Goal: Task Accomplishment & Management: Manage account settings

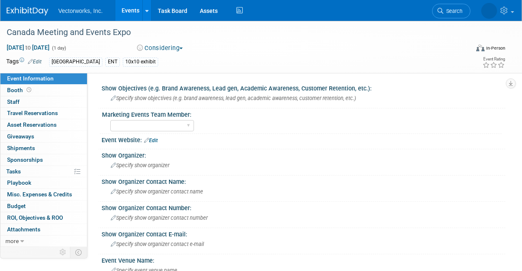
click at [126, 13] on link "Events" at bounding box center [130, 10] width 30 height 21
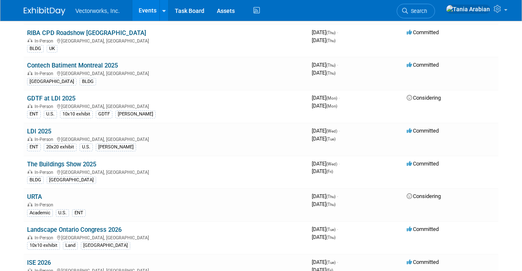
scroll to position [355, 0]
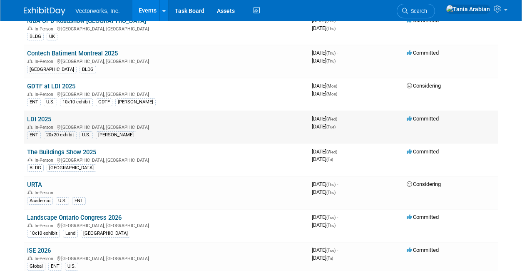
click at [45, 118] on link "LDI 2025" at bounding box center [39, 118] width 24 height 7
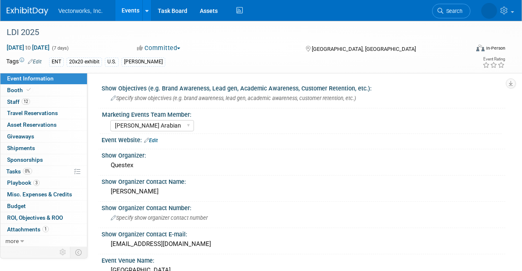
select select "[PERSON_NAME] Arabian"
click at [40, 80] on span "Event Information" at bounding box center [30, 78] width 47 height 7
select select "Tania Arabian"
click at [212, 7] on link "Assets" at bounding box center [209, 10] width 30 height 21
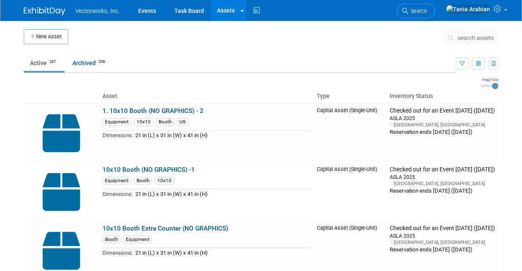
click at [464, 41] on button "search assets" at bounding box center [470, 37] width 55 height 13
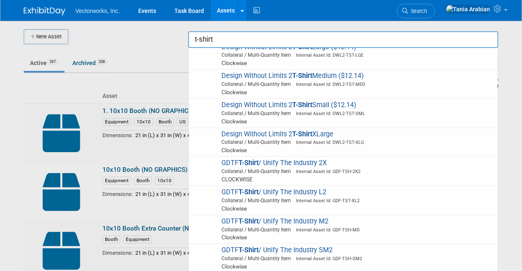
scroll to position [149, 0]
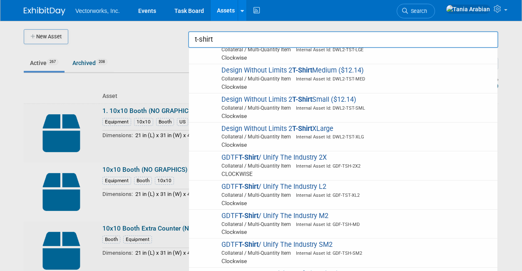
type input "t-shirt"
click at [261, 65] on div at bounding box center [261, 135] width 0 height 271
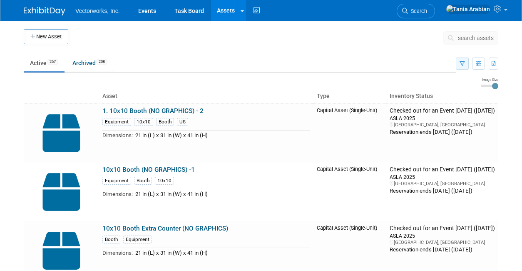
click at [465, 65] on button "button" at bounding box center [462, 63] width 13 height 12
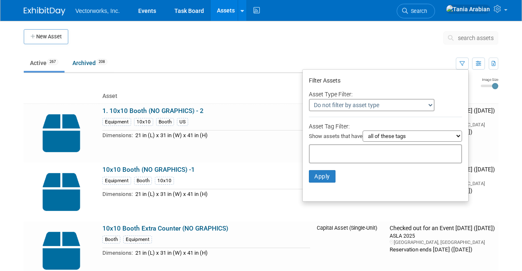
click at [391, 101] on select "Do not filter by asset type Only show Single-Unit Capital Assets Only show Coll…" at bounding box center [372, 105] width 126 height 12
click at [309, 99] on select "Do not filter by asset type Only show Single-Unit Capital Assets Only show Coll…" at bounding box center [372, 105] width 126 height 12
click at [391, 95] on div "Asset Type Filter:" at bounding box center [385, 94] width 153 height 10
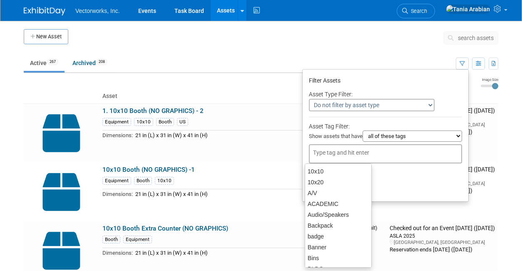
click at [339, 153] on input "text" at bounding box center [346, 152] width 67 height 8
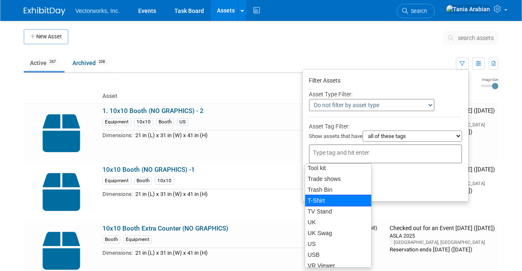
click at [322, 200] on div "T-Shirt" at bounding box center [338, 200] width 67 height 12
type input "T-Shirt"
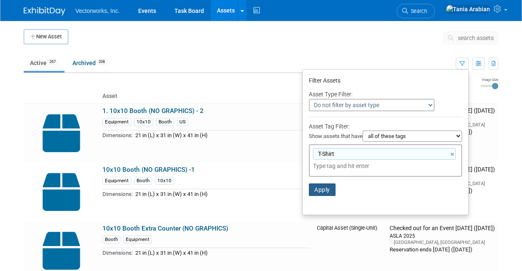
click at [313, 189] on button "Apply" at bounding box center [322, 189] width 27 height 12
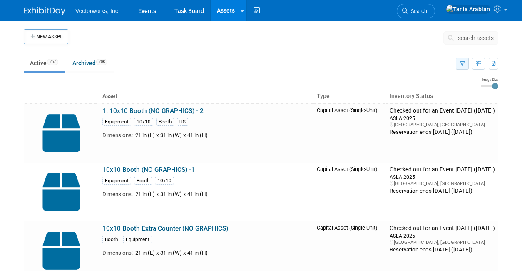
click at [456, 65] on button "button" at bounding box center [462, 63] width 13 height 12
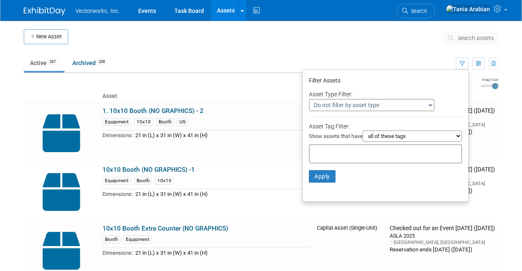
click at [371, 146] on div "T-Shirt" at bounding box center [385, 153] width 153 height 19
type input "t-shirt"
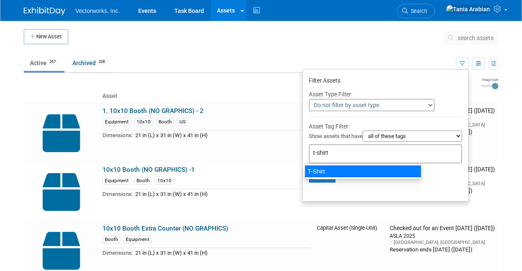
click at [344, 172] on div "T-Shirt" at bounding box center [363, 171] width 117 height 12
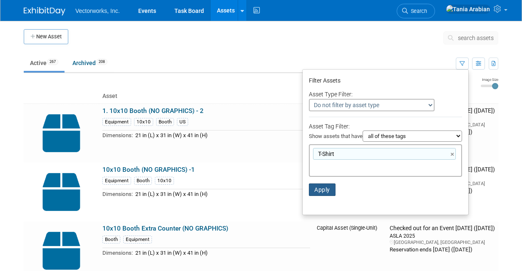
click at [320, 192] on button "Apply" at bounding box center [322, 189] width 27 height 12
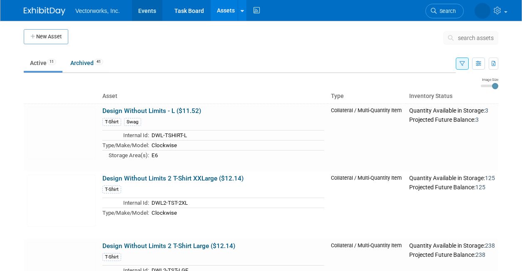
click at [144, 9] on link "Events" at bounding box center [147, 10] width 30 height 21
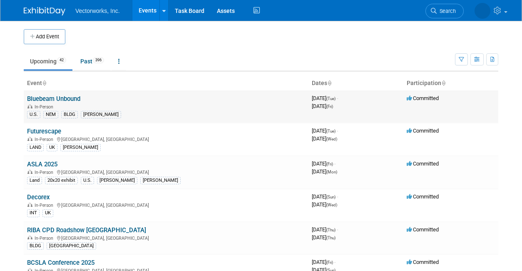
click at [177, 100] on td "Bluebeam Unbound In-Person U.S. NEM BLDG [PERSON_NAME]" at bounding box center [166, 106] width 285 height 32
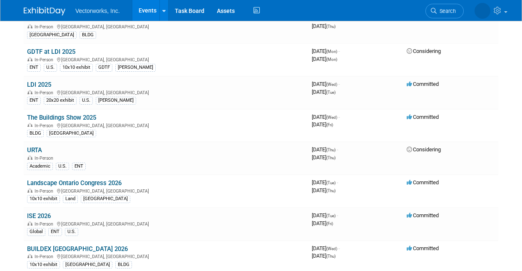
scroll to position [380, 0]
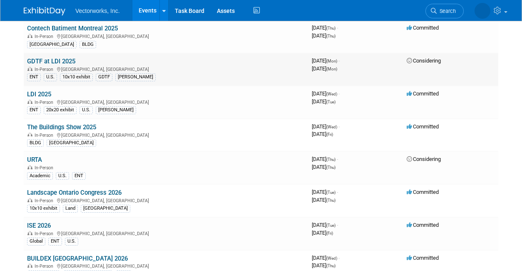
click at [169, 68] on div "In-Person [GEOGRAPHIC_DATA], [GEOGRAPHIC_DATA]" at bounding box center [166, 68] width 278 height 7
click at [75, 60] on link "GDTF at LDI 2025" at bounding box center [51, 60] width 48 height 7
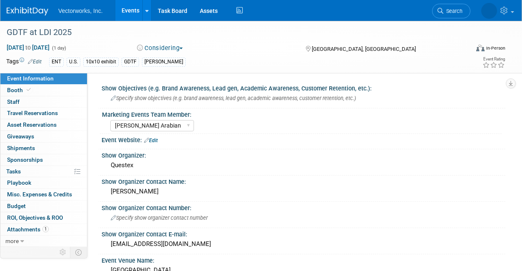
select select "[PERSON_NAME] Arabian"
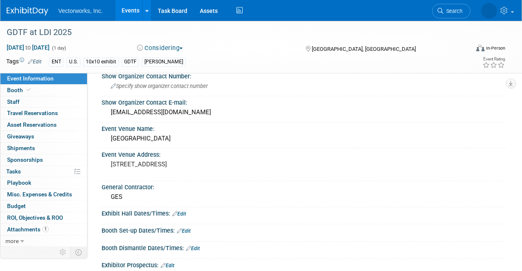
scroll to position [80, 0]
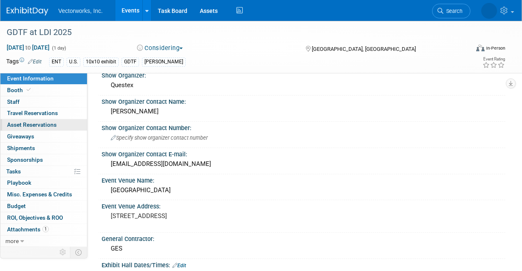
click at [24, 127] on span "Asset Reservations 0" at bounding box center [32, 124] width 50 height 7
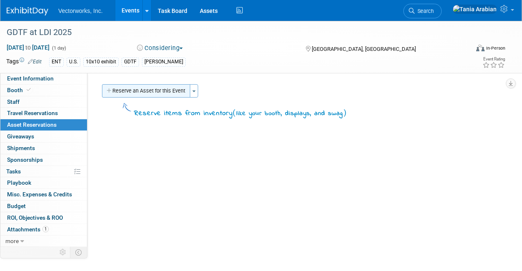
click at [166, 94] on button "Reserve an Asset for this Event" at bounding box center [146, 90] width 88 height 13
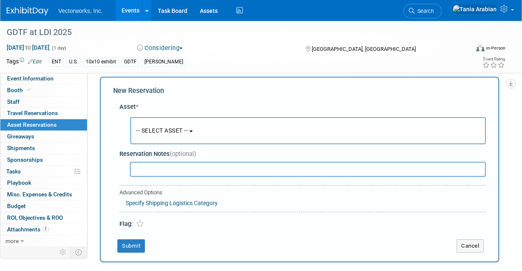
scroll to position [8, 0]
click at [172, 128] on span "-- SELECT ASSET --" at bounding box center [162, 130] width 52 height 7
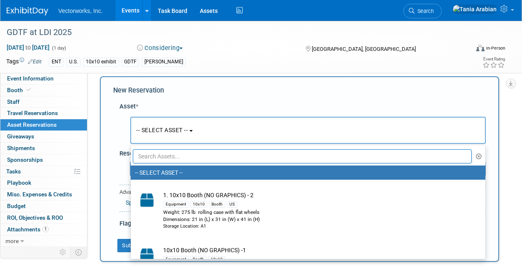
click at [174, 158] on input "text" at bounding box center [302, 156] width 339 height 14
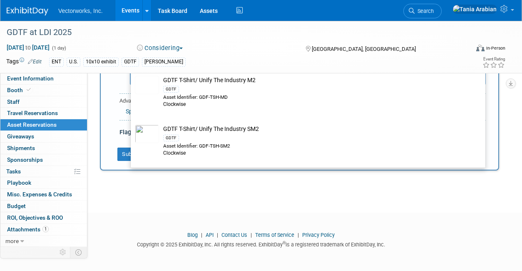
scroll to position [623, 0]
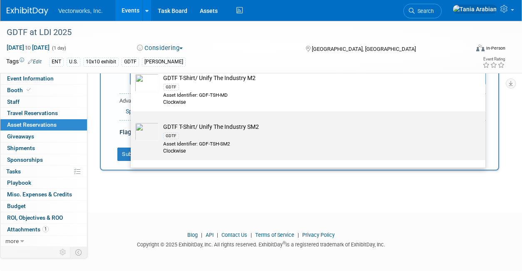
type input "t-shirt"
click at [183, 122] on td "GDTF T-Shirt/ Unify The Industry SM2 GDTF Asset Identifier: GDF-TSH-SM2 Clockwi…" at bounding box center [314, 138] width 310 height 32
click at [132, 121] on input "GDTF T-Shirt/ Unify The Industry SM2 GDTF Asset Identifier: GDF-TSH-SM2 Clockwi…" at bounding box center [129, 118] width 5 height 5
select select "10723222"
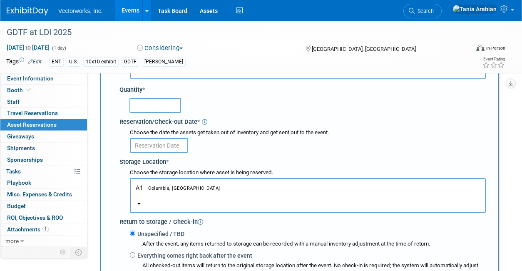
click at [150, 103] on input "text" at bounding box center [156, 105] width 52 height 15
click at [163, 195] on div "button" at bounding box center [308, 195] width 344 height 7
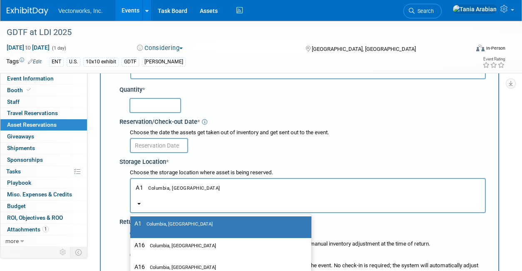
scroll to position [80, 0]
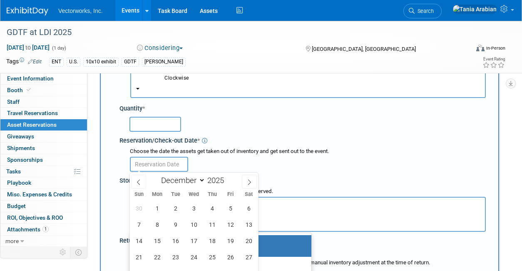
click at [172, 162] on input "text" at bounding box center [159, 164] width 58 height 15
click at [141, 183] on icon at bounding box center [139, 182] width 6 height 6
click at [141, 184] on icon at bounding box center [139, 182] width 6 height 6
select select "8"
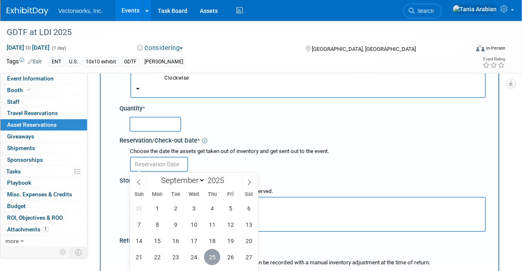
click at [212, 252] on span "25" at bounding box center [212, 257] width 16 height 16
type input "Sep 25, 2025"
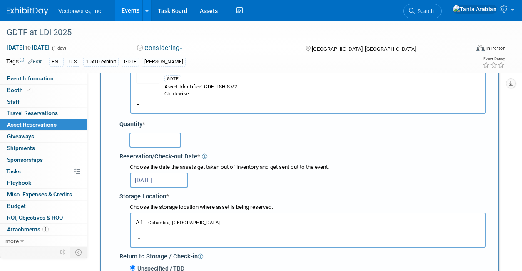
scroll to position [63, 0]
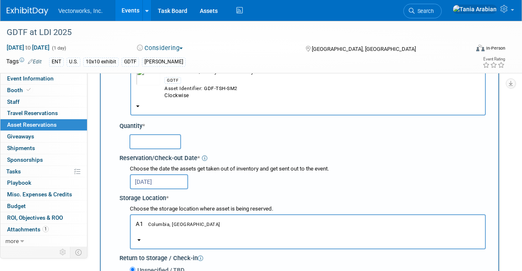
click at [172, 145] on input "text" at bounding box center [156, 141] width 52 height 15
type input "31"
click at [228, 144] on div "31" at bounding box center [308, 141] width 356 height 16
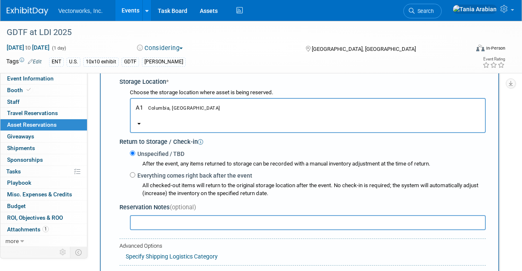
scroll to position [181, 0]
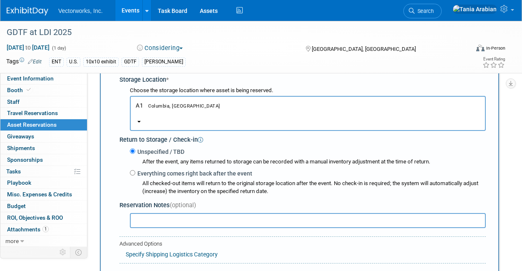
click at [153, 117] on button "A1 Columbia, MD" at bounding box center [308, 113] width 356 height 35
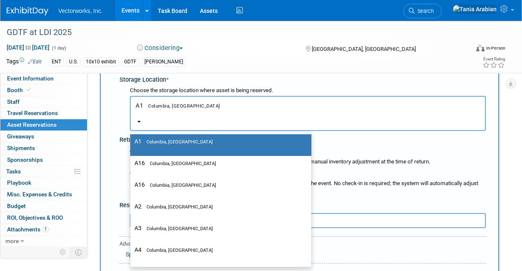
click at [242, 99] on button "A1 Columbia, MD" at bounding box center [308, 113] width 356 height 35
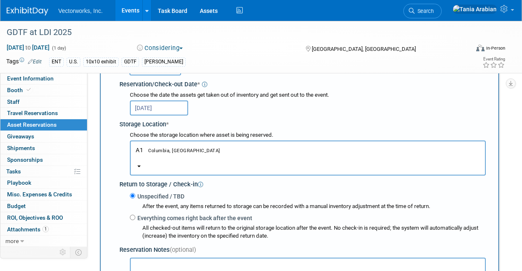
scroll to position [131, 0]
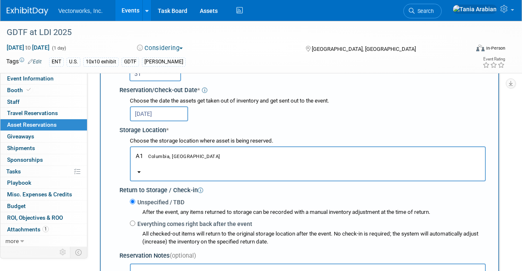
click at [165, 164] on div "button" at bounding box center [308, 163] width 344 height 7
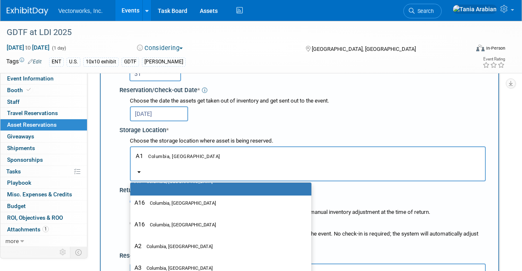
scroll to position [0, 0]
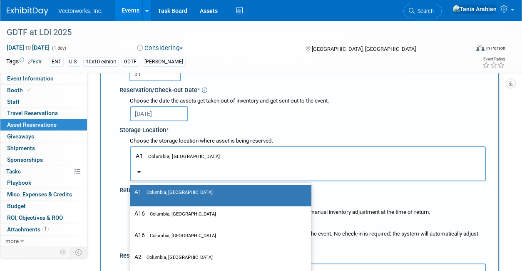
click at [277, 158] on button "A1 Columbia, MD" at bounding box center [308, 163] width 356 height 35
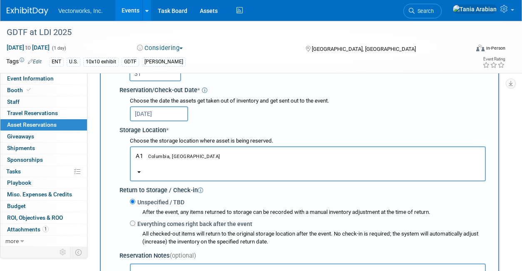
click at [277, 158] on button "A1 Columbia, MD" at bounding box center [308, 163] width 356 height 35
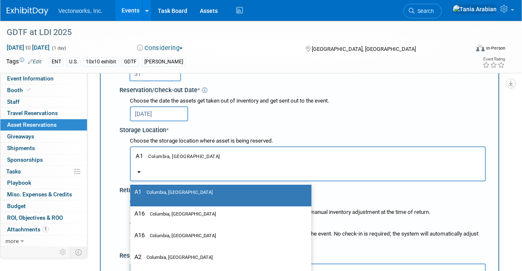
click at [332, 118] on div "Sep 25, 2025" at bounding box center [308, 113] width 356 height 16
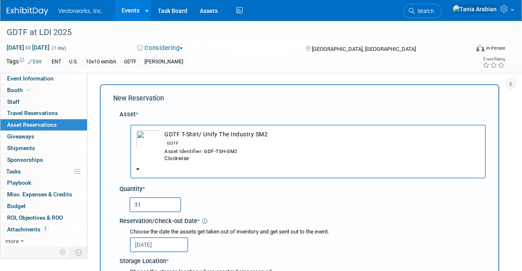
click at [240, 133] on td "GDTF T-Shirt/ Unify The Industry SM2 GDTF Asset Identifier: GDF-TSH-SM2 Clockwi…" at bounding box center [320, 146] width 320 height 32
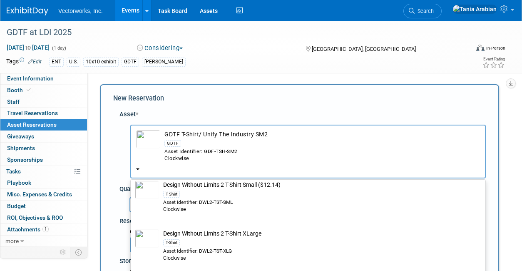
scroll to position [206, 0]
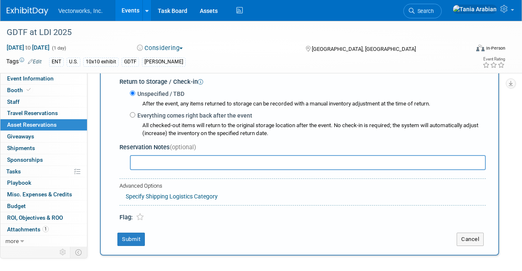
scroll to position [259, 0]
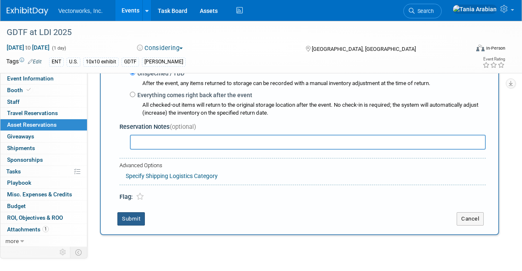
click at [135, 218] on button "Submit" at bounding box center [130, 218] width 27 height 13
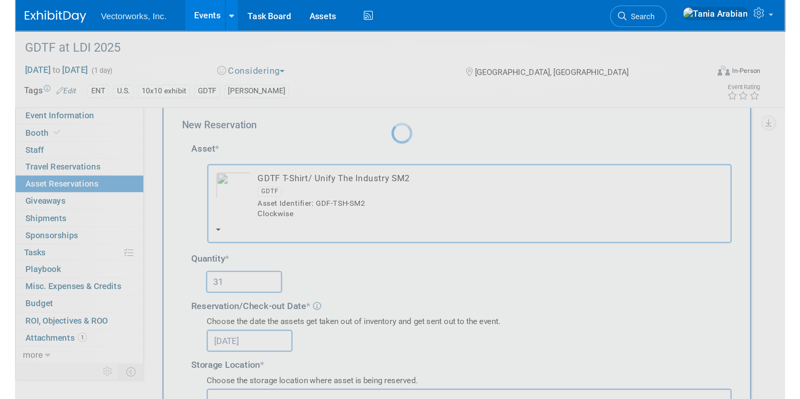
scroll to position [0, 0]
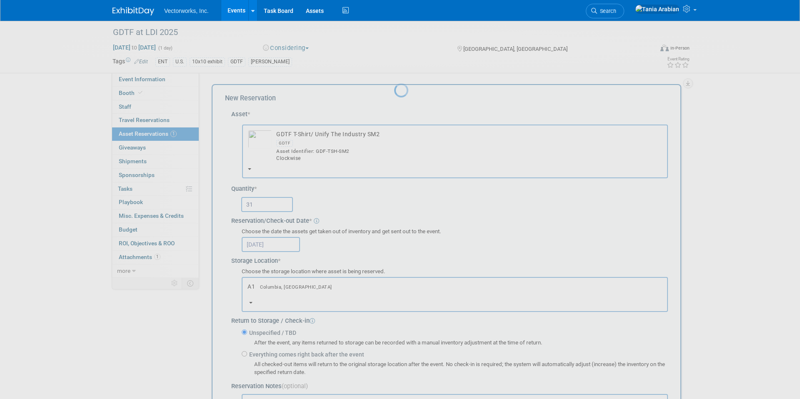
click at [238, 11] on link "Events" at bounding box center [236, 10] width 30 height 21
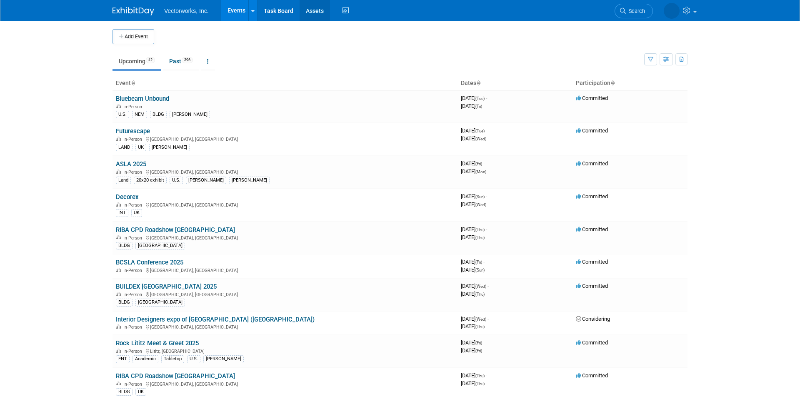
click at [310, 11] on link "Assets" at bounding box center [314, 10] width 30 height 21
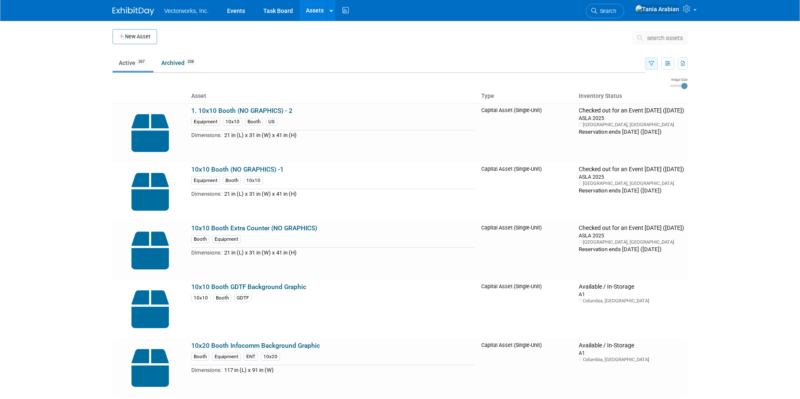
click at [648, 64] on icon "button" at bounding box center [650, 63] width 5 height 5
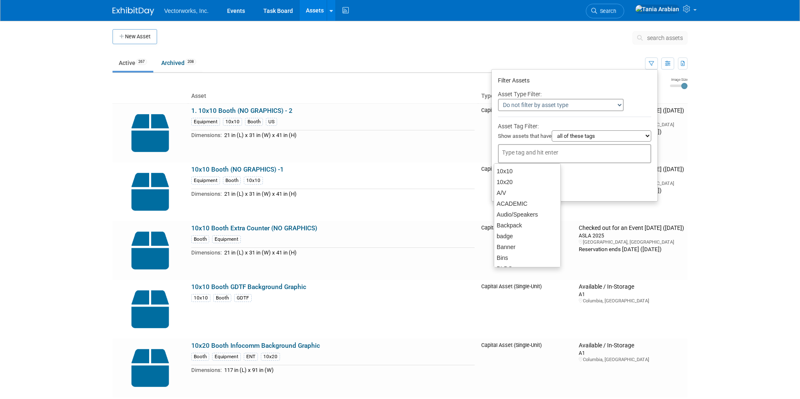
click at [564, 144] on div at bounding box center [574, 153] width 153 height 19
type input "swag"
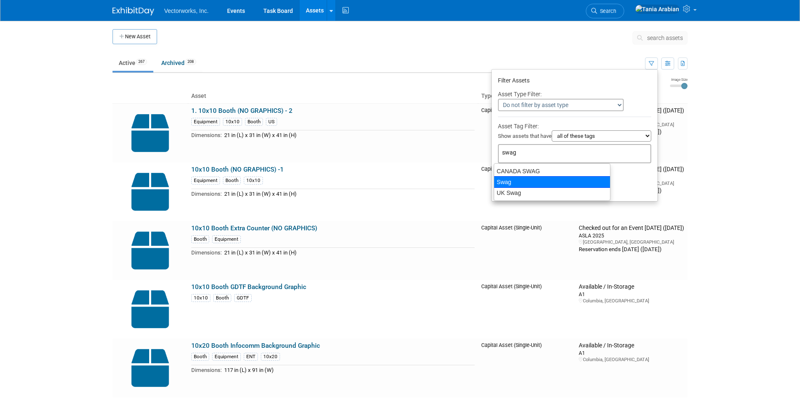
click at [515, 184] on div "Swag" at bounding box center [551, 182] width 117 height 12
type input "Swag"
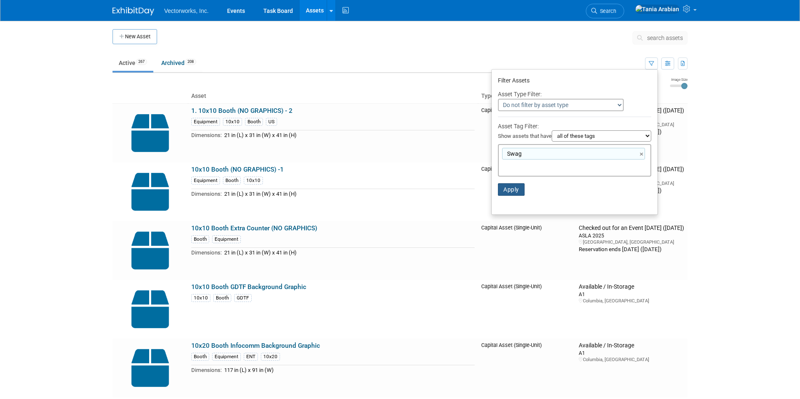
click at [513, 191] on button "Apply" at bounding box center [511, 189] width 27 height 12
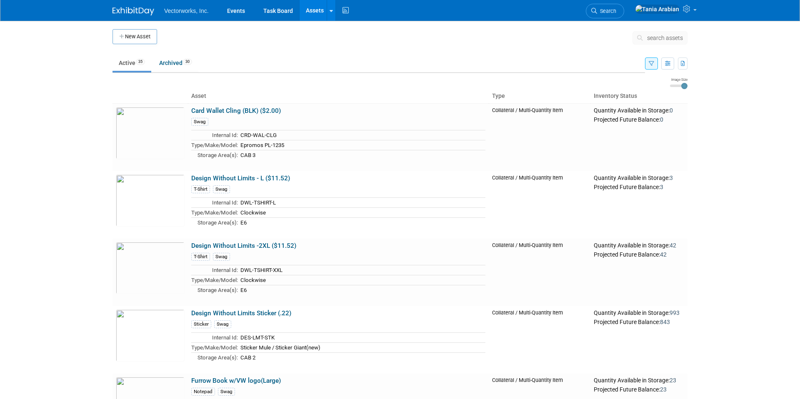
click at [652, 37] on span "search assets" at bounding box center [665, 38] width 36 height 7
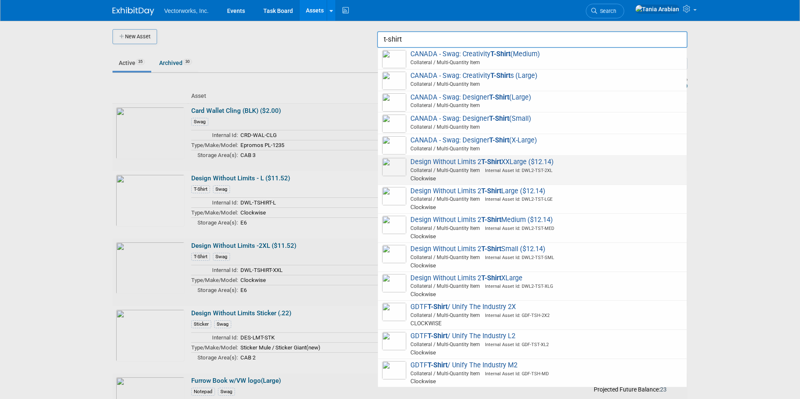
click at [496, 165] on strong "T-Shirt" at bounding box center [491, 162] width 20 height 8
type input "Design Without Limits 2 T-Shirt XXLarge ($12.14)"
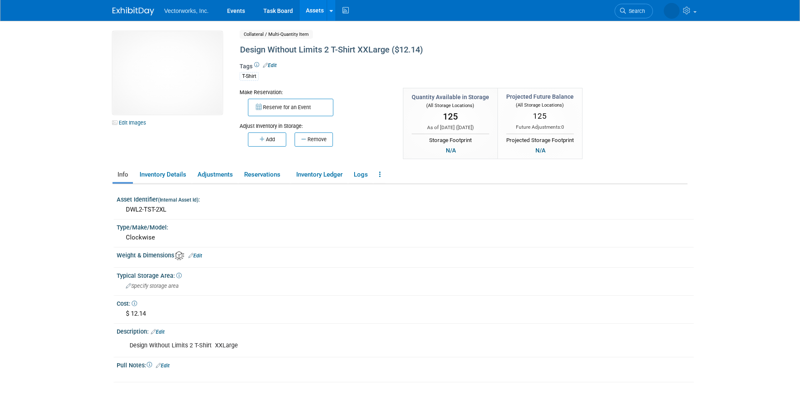
click at [270, 65] on link "Edit" at bounding box center [270, 65] width 14 height 6
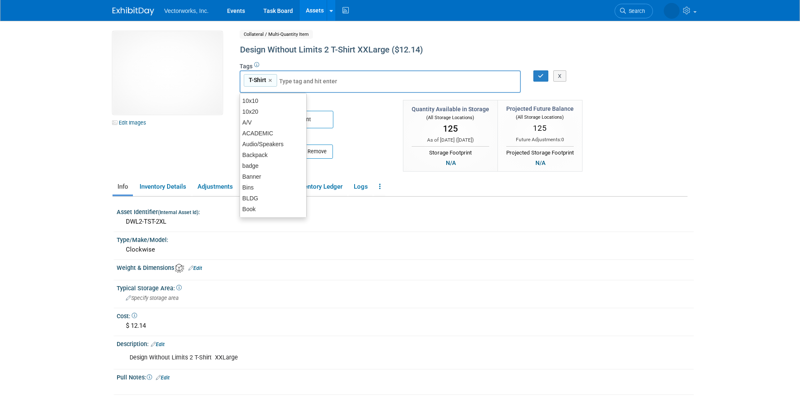
type input "U"
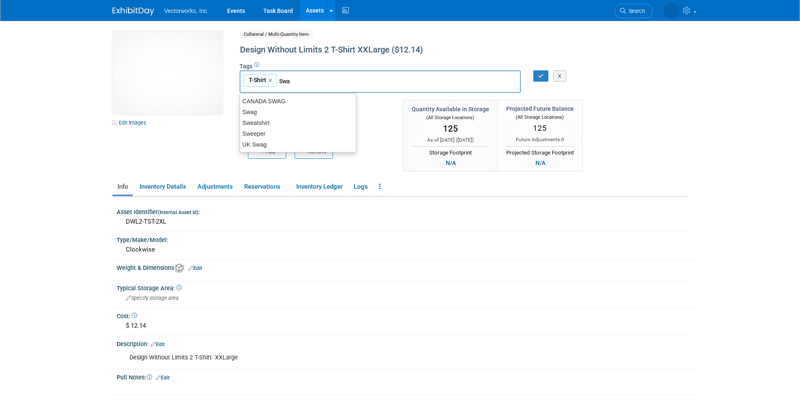
type input "Swag"
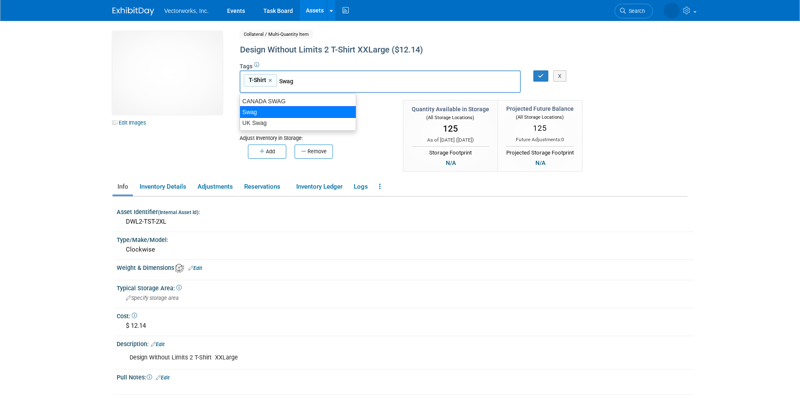
click at [269, 107] on div "Swag" at bounding box center [297, 112] width 117 height 12
type input "T-Shirt, Swag"
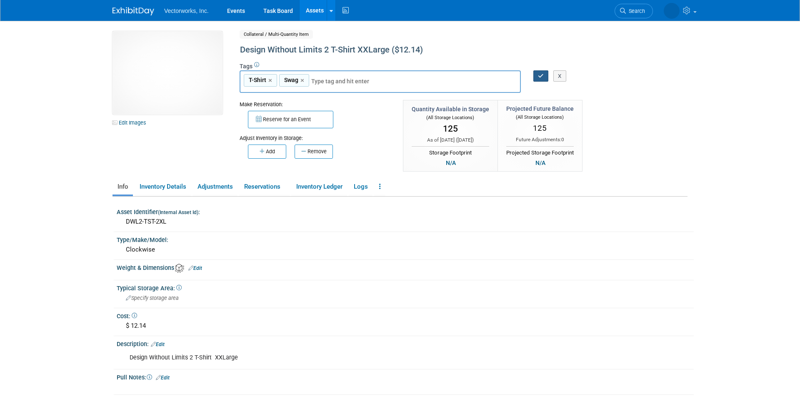
click at [543, 75] on icon "button" at bounding box center [541, 75] width 6 height 5
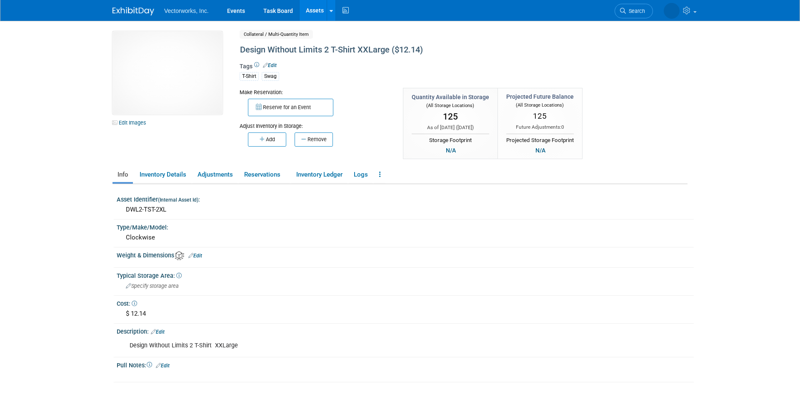
scroll to position [1, 0]
click at [315, 7] on link "Assets" at bounding box center [314, 10] width 30 height 21
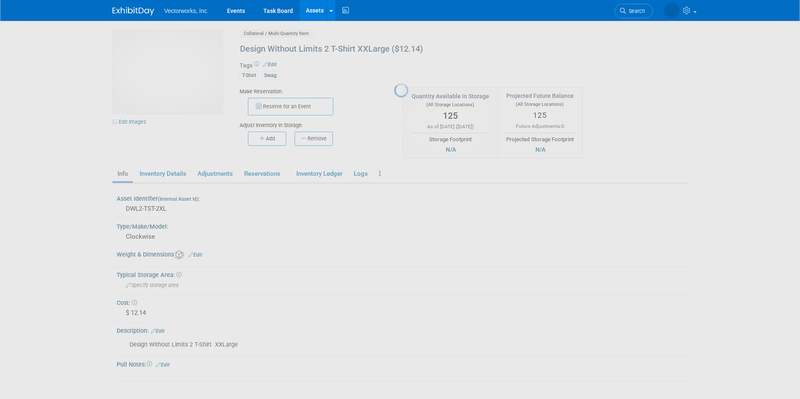
scroll to position [0, 0]
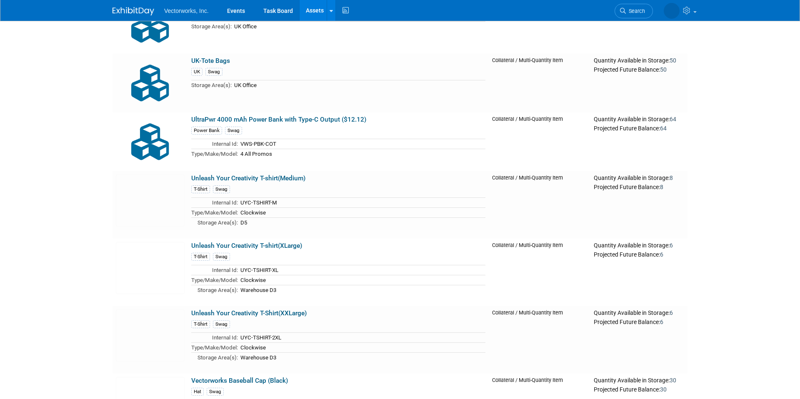
scroll to position [1232, 0]
